Goal: Task Accomplishment & Management: Use online tool/utility

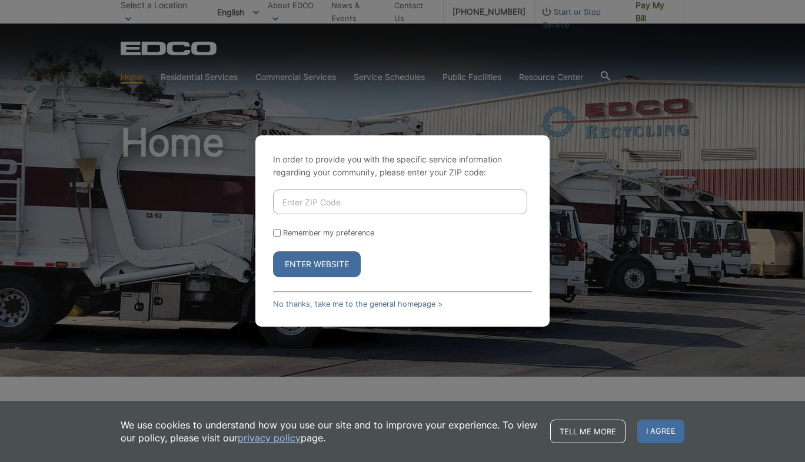
click at [312, 204] on input "Enter ZIP Code" at bounding box center [400, 201] width 254 height 25
type input "92040"
click at [327, 256] on button "Enter Website" at bounding box center [317, 264] width 88 height 26
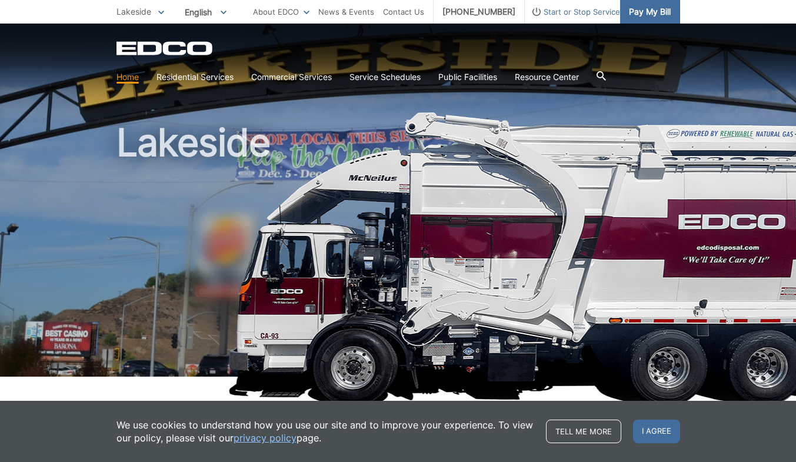
click at [648, 14] on span "Pay My Bill" at bounding box center [650, 11] width 42 height 13
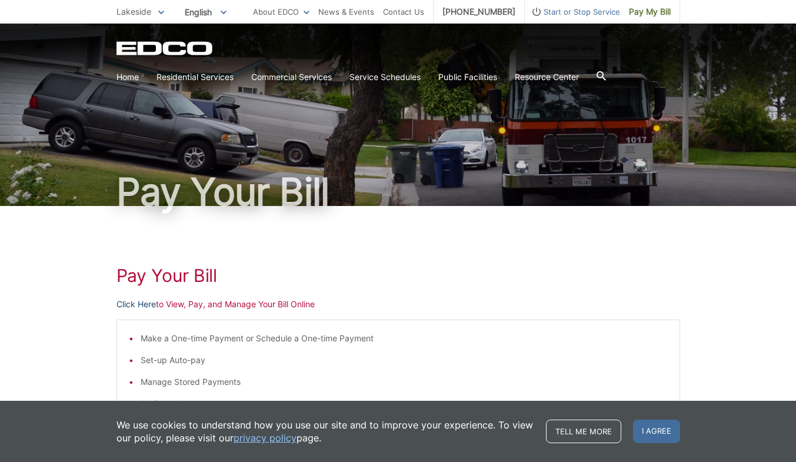
click at [139, 303] on link "Click Here" at bounding box center [135, 304] width 39 height 13
